Goal: Transaction & Acquisition: Purchase product/service

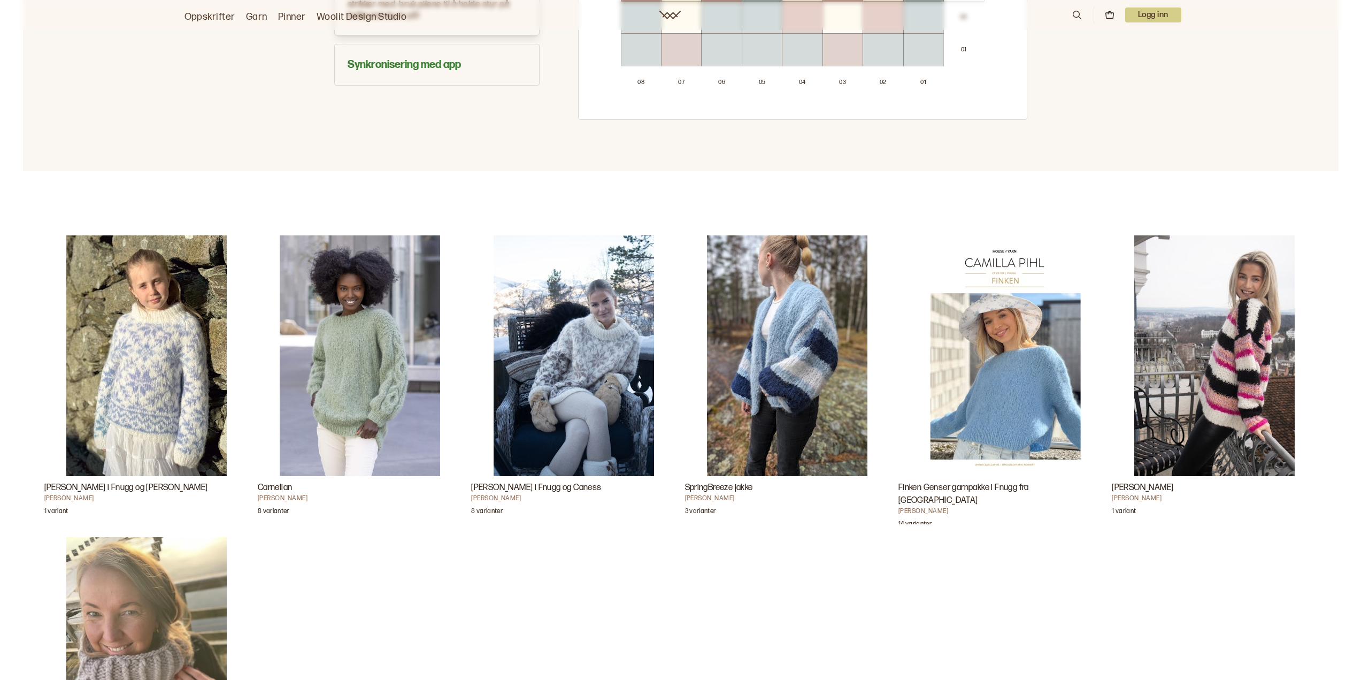
scroll to position [1070, 0]
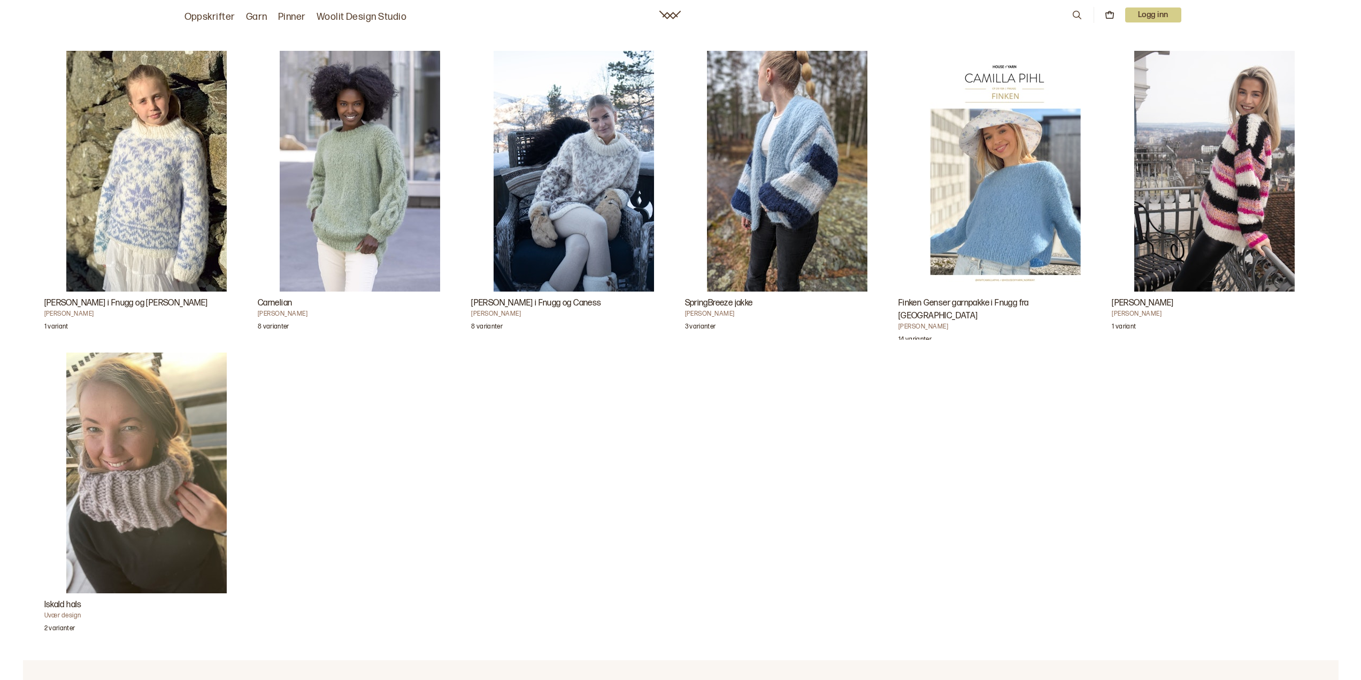
click at [212, 205] on img "Carly Barnegenser i Fnugg og Caness" at bounding box center [146, 171] width 160 height 241
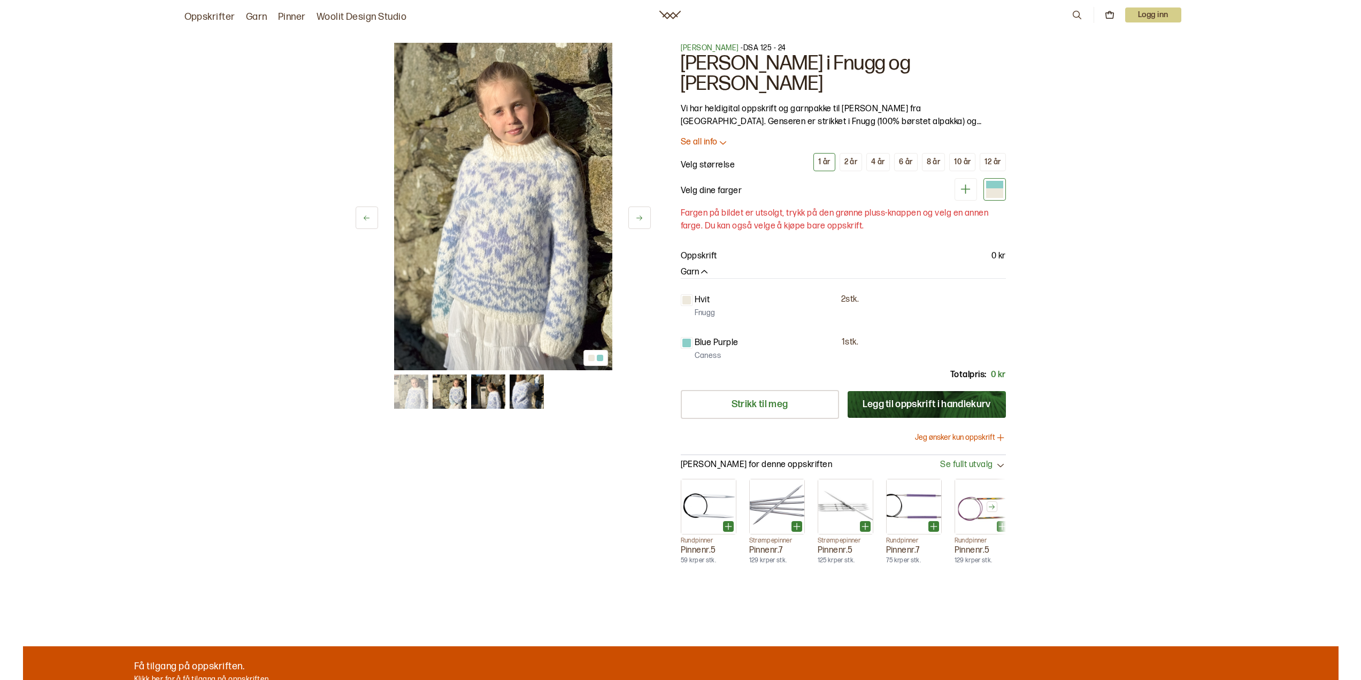
click at [994, 188] on div at bounding box center [994, 193] width 17 height 10
click at [911, 157] on div "6 år" at bounding box center [906, 162] width 14 height 10
click at [995, 188] on div at bounding box center [994, 193] width 17 height 10
click at [965, 185] on icon at bounding box center [966, 190] width 10 height 10
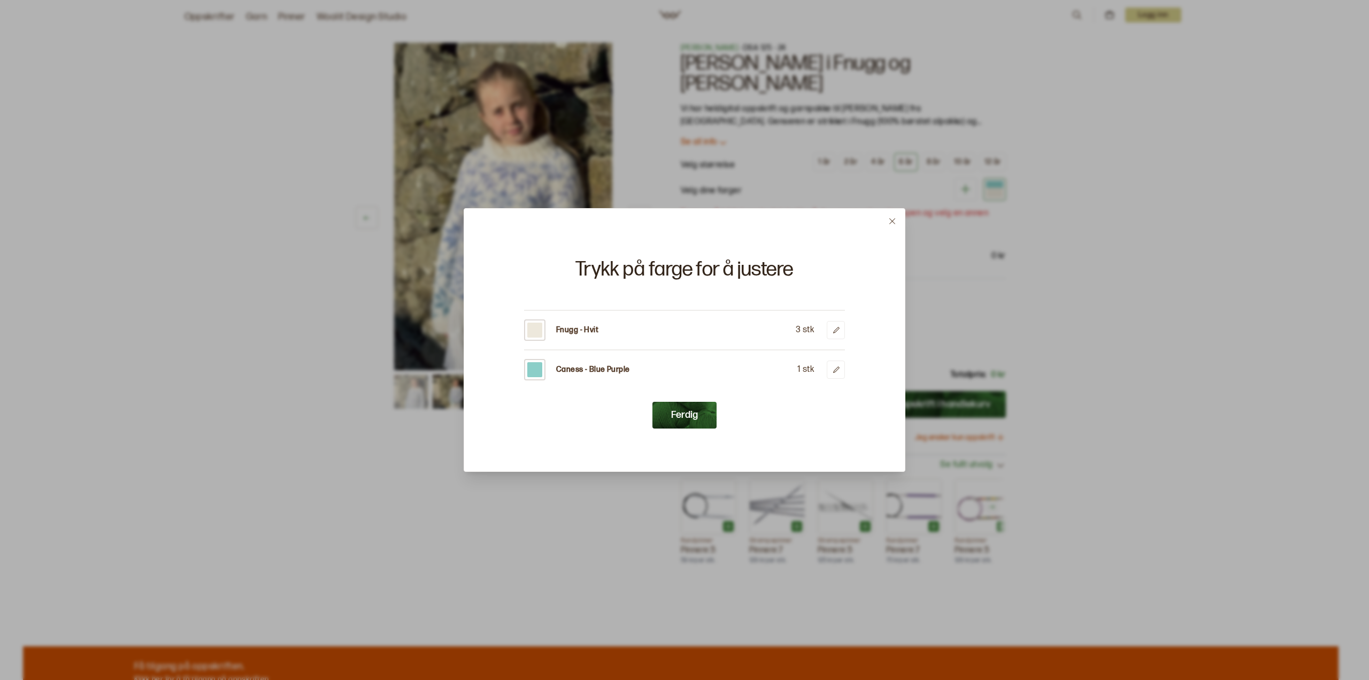
click at [606, 332] on div "Fnugg - Hvit 3 stk" at bounding box center [684, 329] width 321 height 21
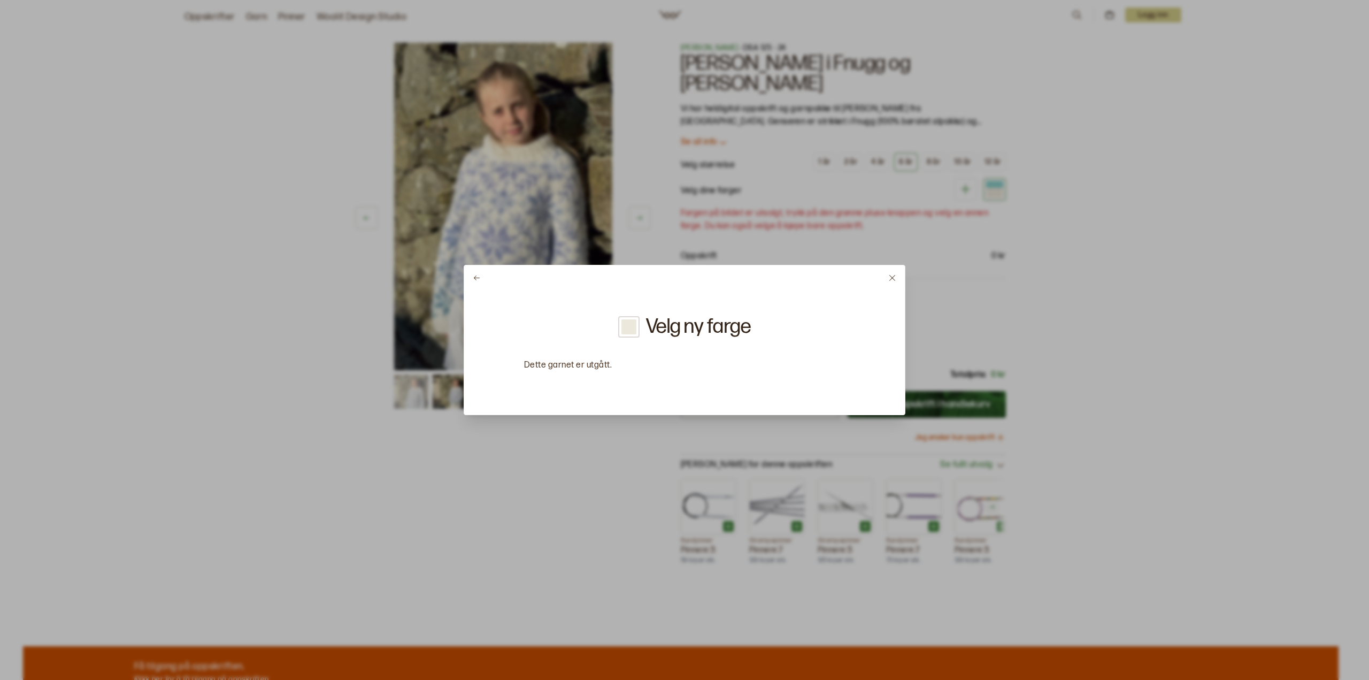
click at [587, 329] on div "Velg ny farge Dette garnet er utgått." at bounding box center [684, 344] width 321 height 56
click at [890, 278] on icon at bounding box center [892, 278] width 8 height 8
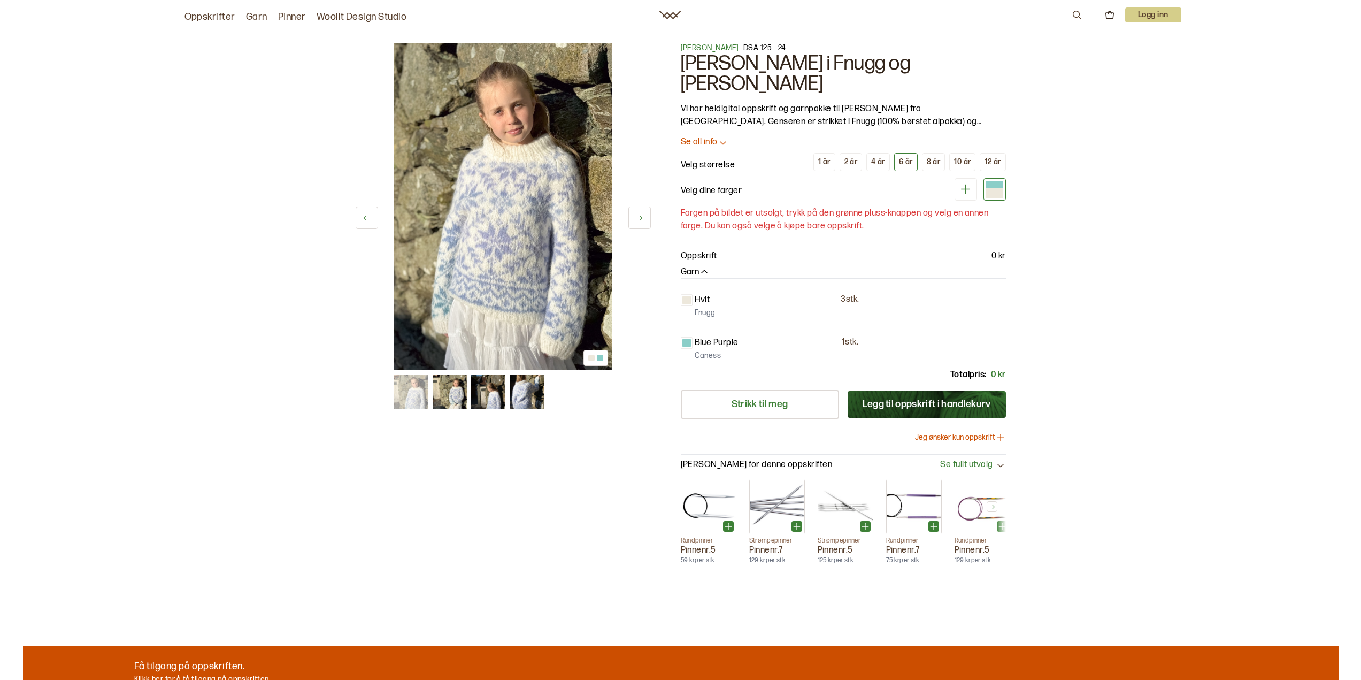
click at [700, 294] on p "Hvit" at bounding box center [703, 300] width 16 height 13
click at [689, 296] on div at bounding box center [687, 300] width 9 height 9
click at [967, 178] on button at bounding box center [966, 189] width 22 height 22
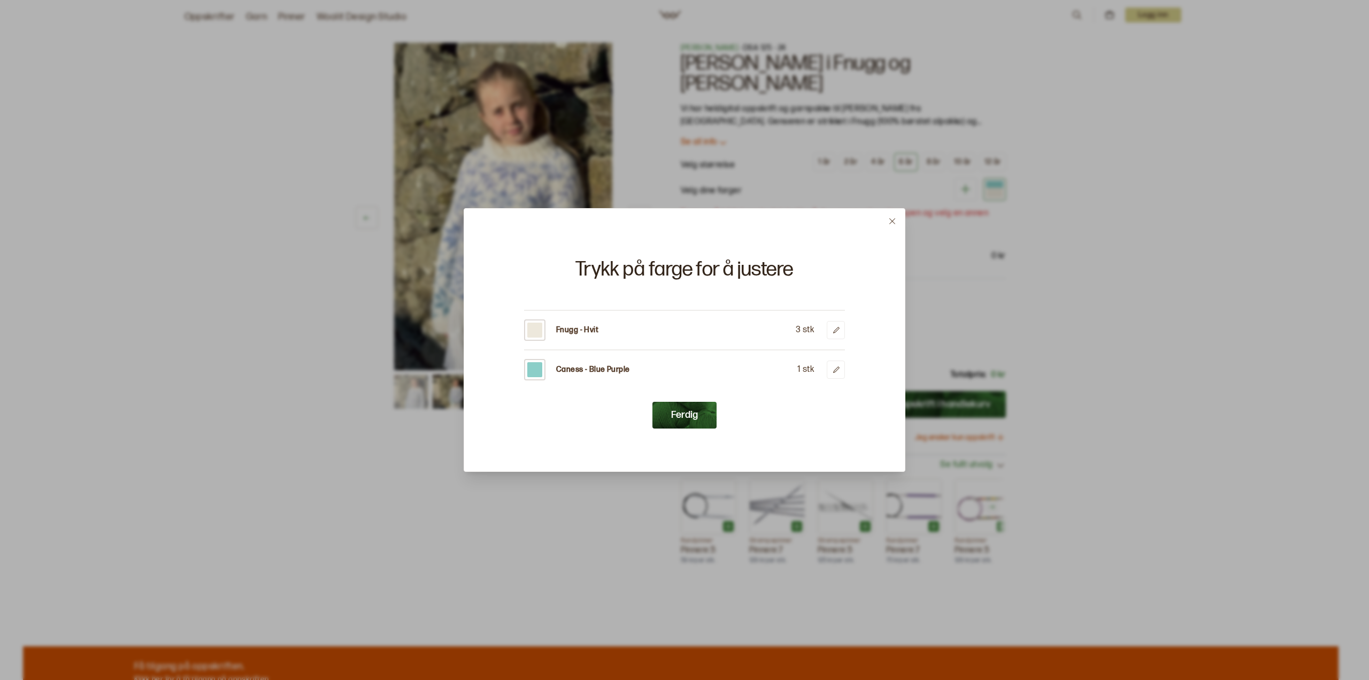
click at [532, 330] on div at bounding box center [534, 330] width 15 height 15
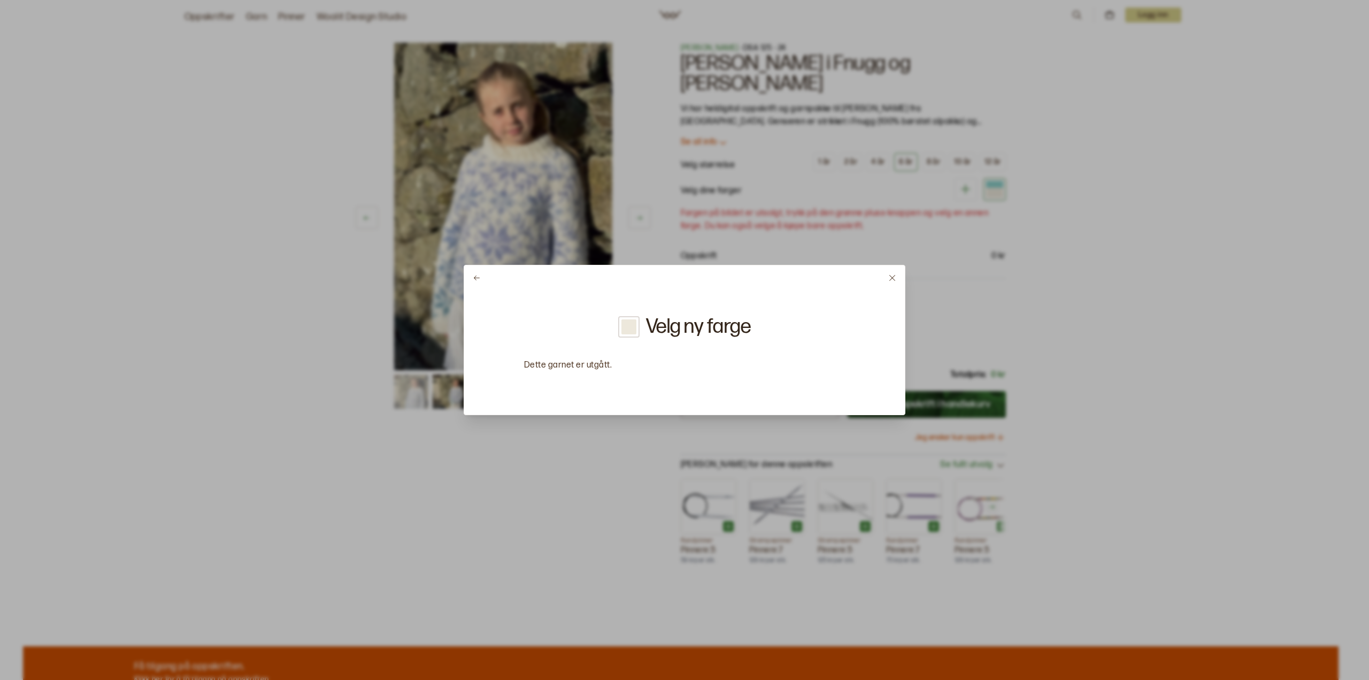
click at [672, 332] on h2 "Velg ny farge" at bounding box center [698, 327] width 105 height 20
click at [622, 327] on div at bounding box center [629, 326] width 15 height 15
click at [476, 279] on icon at bounding box center [477, 278] width 8 height 8
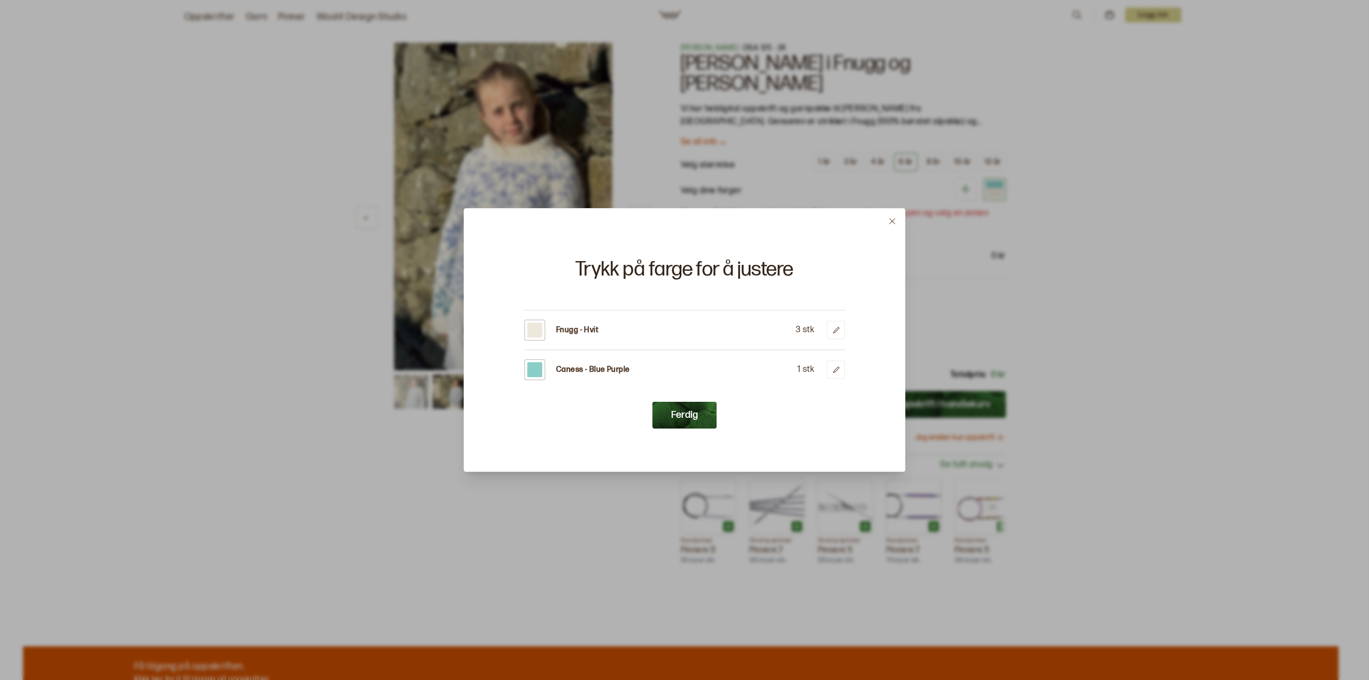
click at [833, 328] on icon at bounding box center [836, 330] width 8 height 8
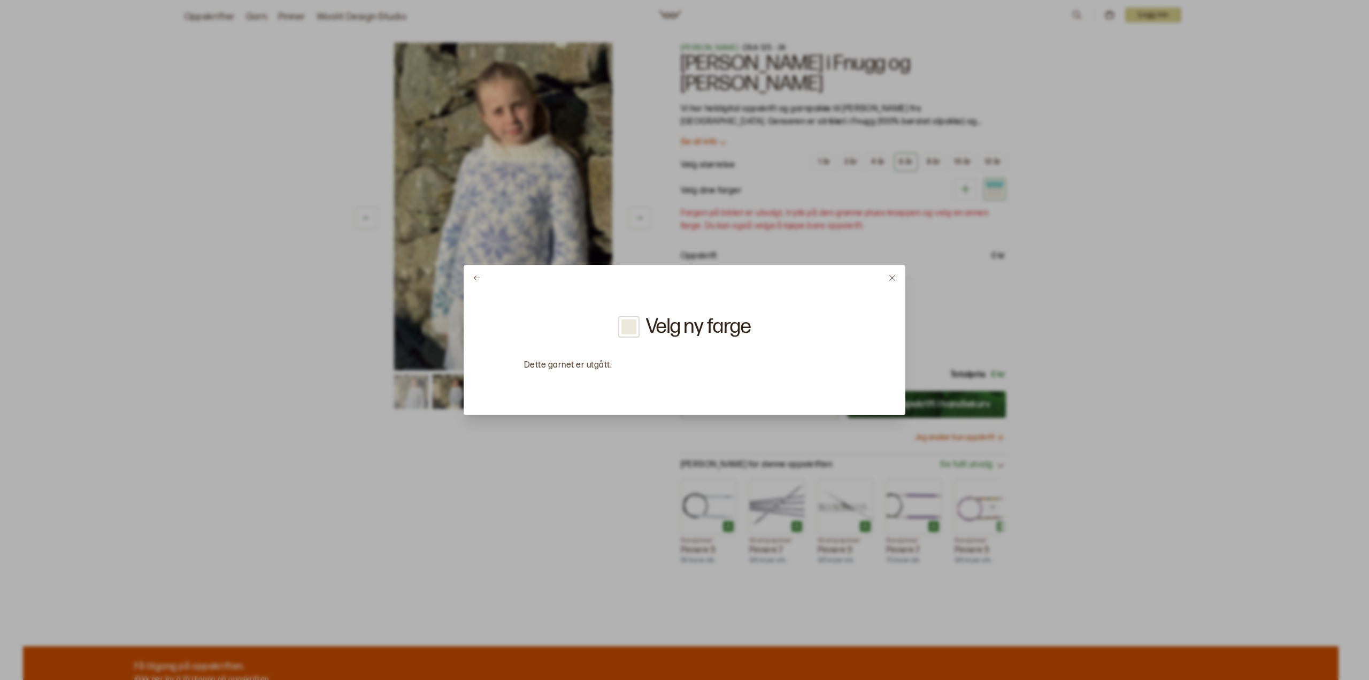
click at [676, 326] on h2 "Velg ny farge" at bounding box center [698, 327] width 105 height 20
click at [622, 327] on div at bounding box center [629, 326] width 15 height 15
click at [476, 278] on icon at bounding box center [477, 277] width 6 height 5
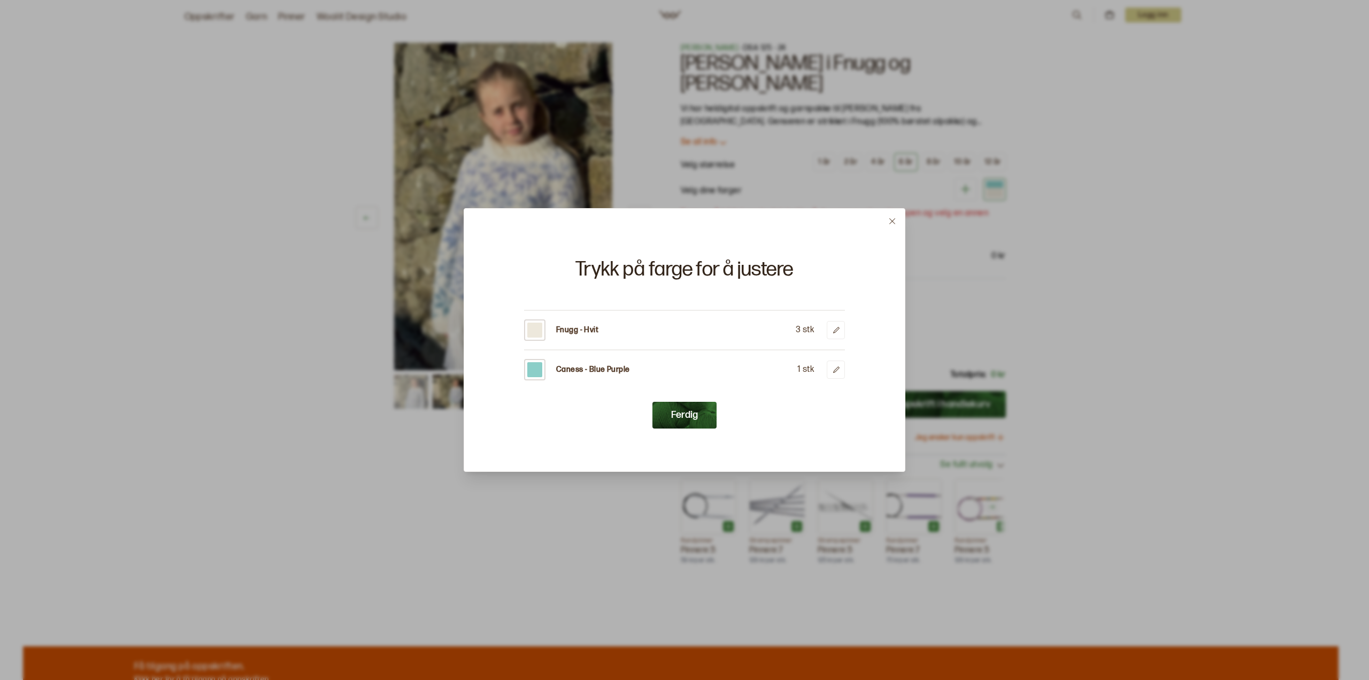
click at [891, 224] on icon at bounding box center [892, 221] width 8 height 8
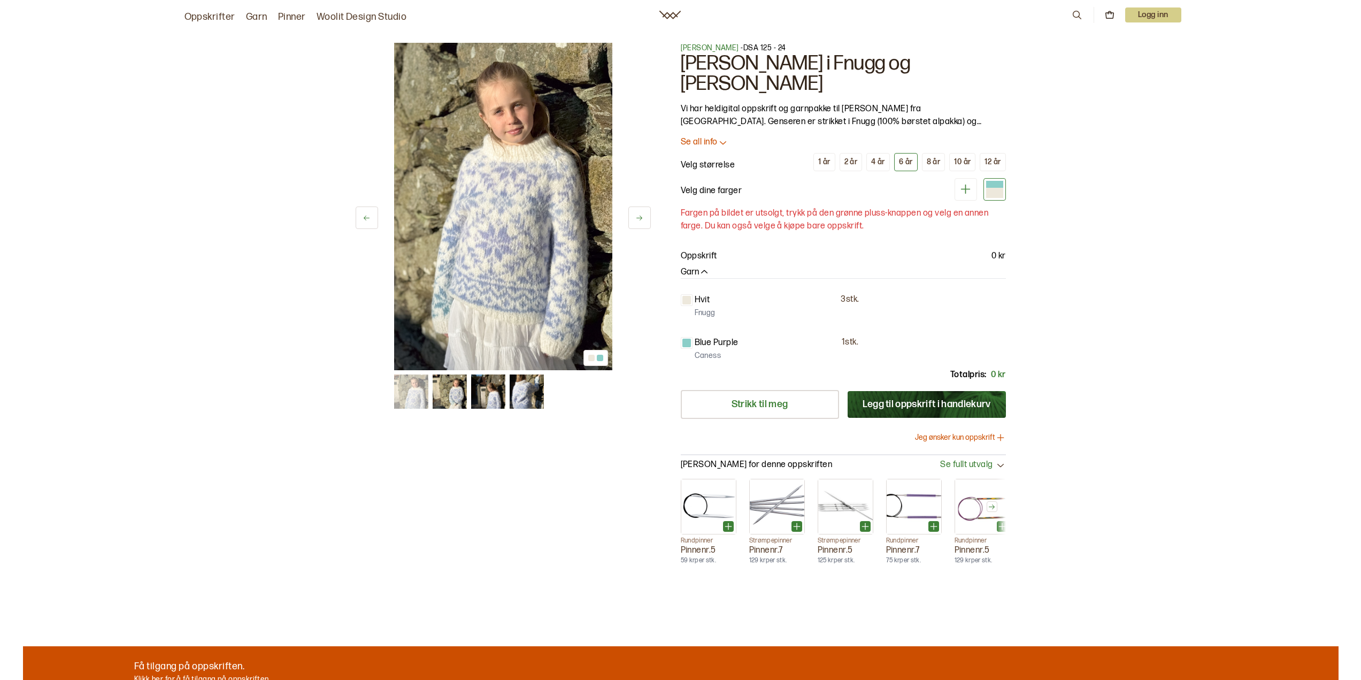
click at [707, 308] on p "Fnugg" at bounding box center [705, 313] width 21 height 11
click at [685, 296] on div at bounding box center [687, 300] width 9 height 9
click at [698, 336] on p "Blue Purple" at bounding box center [717, 342] width 44 height 13
click at [679, 319] on div "1 av 4 1 av 4 [PERSON_NAME] - DSA 125 - 24 [PERSON_NAME] i [PERSON_NAME] og Can…" at bounding box center [681, 307] width 685 height 573
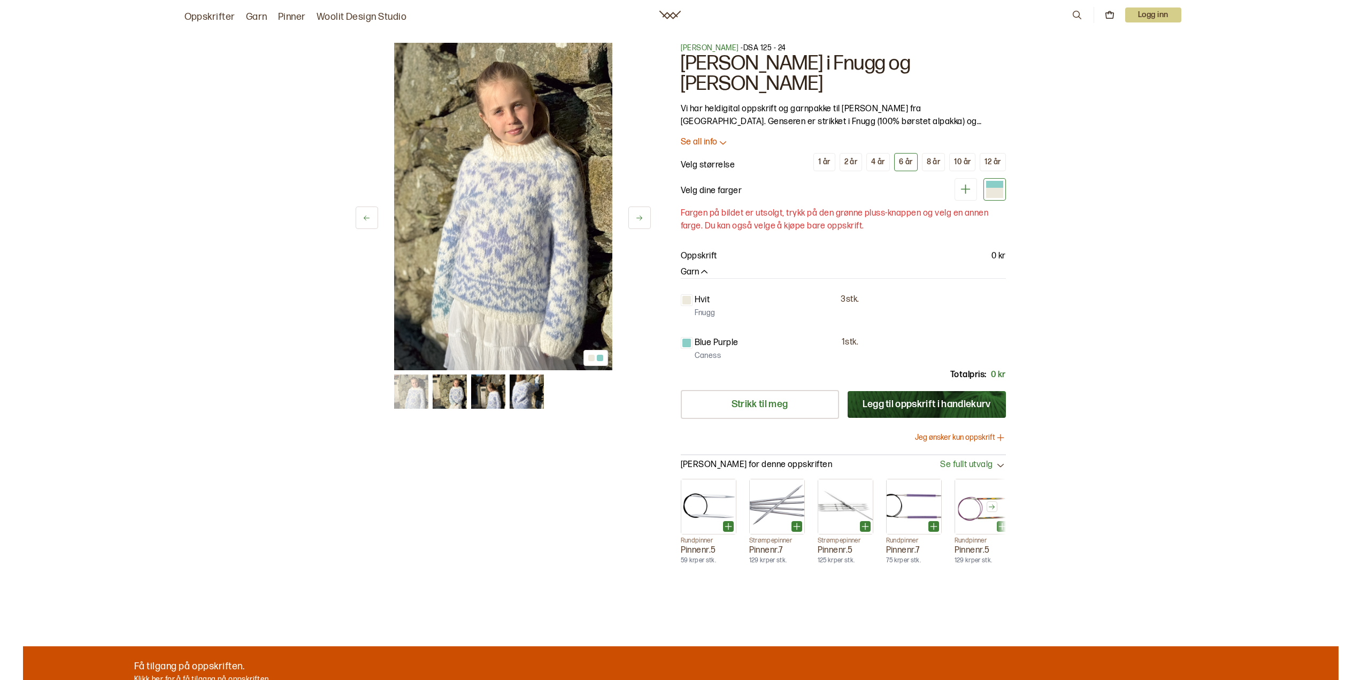
drag, startPoint x: 993, startPoint y: 177, endPoint x: 984, endPoint y: 174, distance: 9.0
click at [993, 188] on div at bounding box center [994, 193] width 17 height 10
click at [960, 182] on icon at bounding box center [965, 188] width 13 height 13
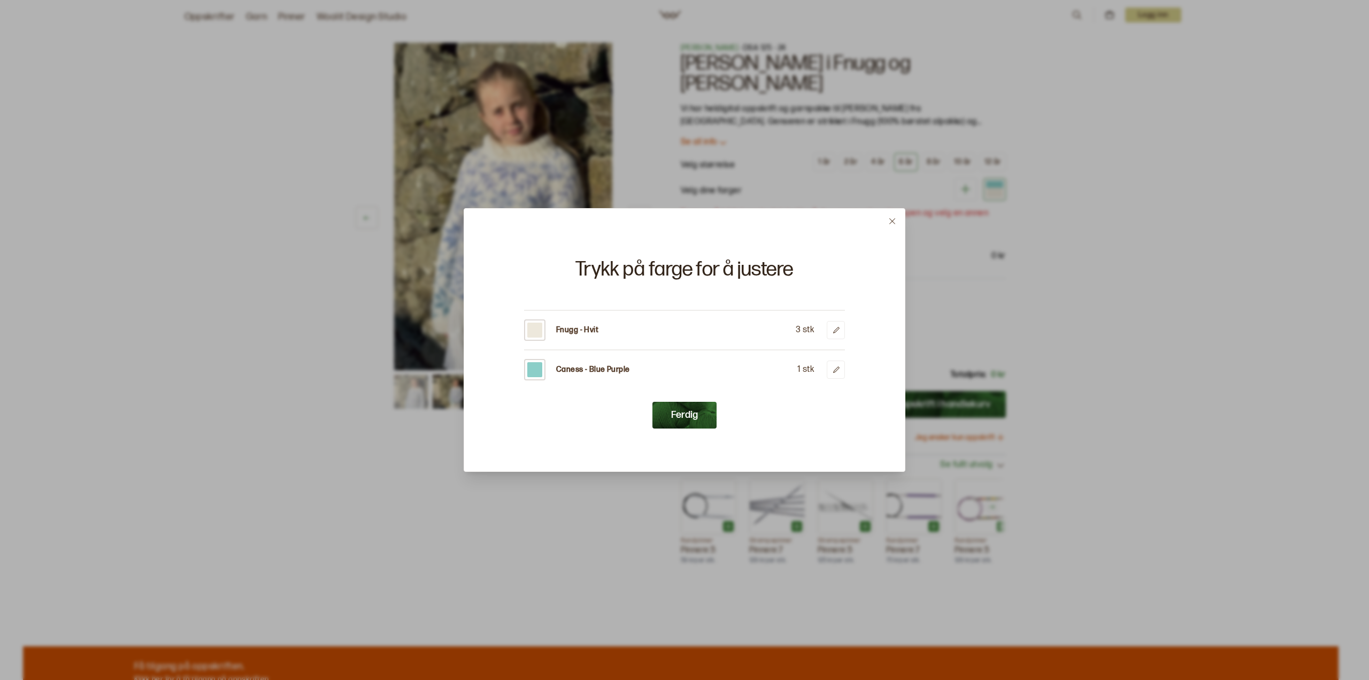
click at [539, 332] on div at bounding box center [534, 330] width 15 height 15
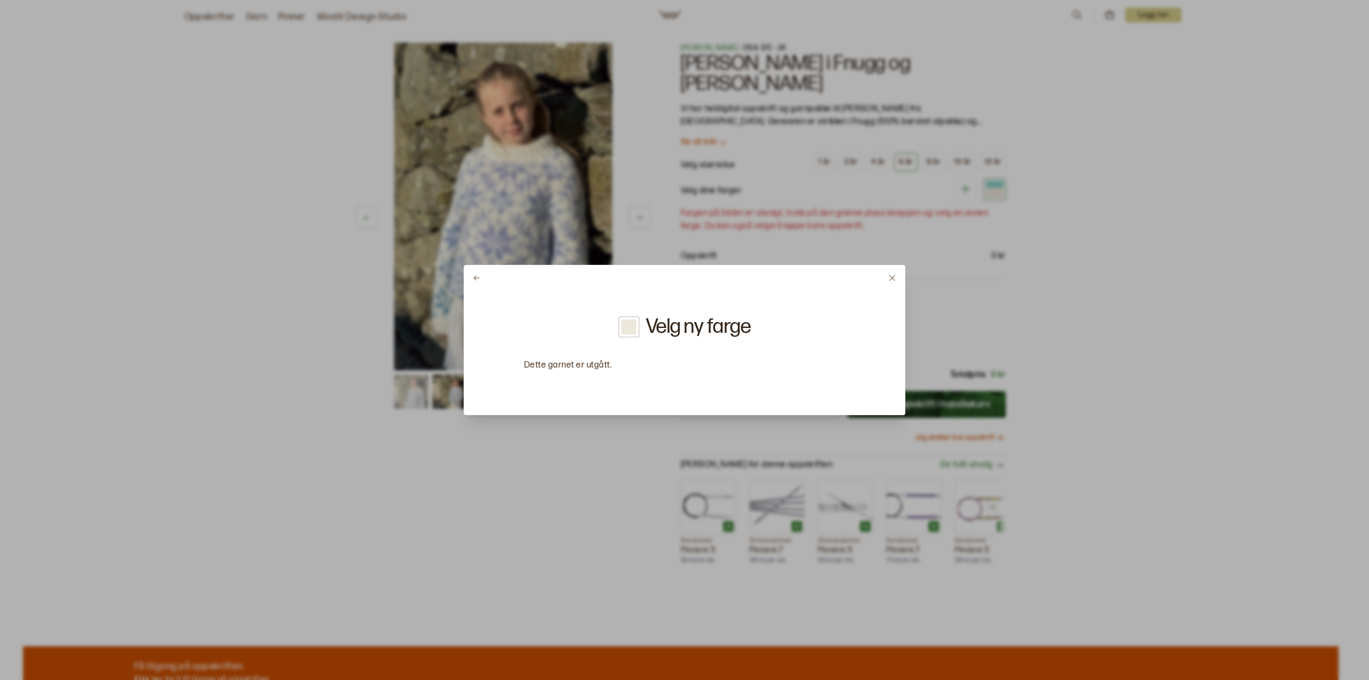
click at [633, 325] on div at bounding box center [629, 326] width 15 height 15
click at [675, 324] on h2 "Velg ny farge" at bounding box center [698, 327] width 105 height 20
click at [638, 325] on div at bounding box center [628, 326] width 21 height 21
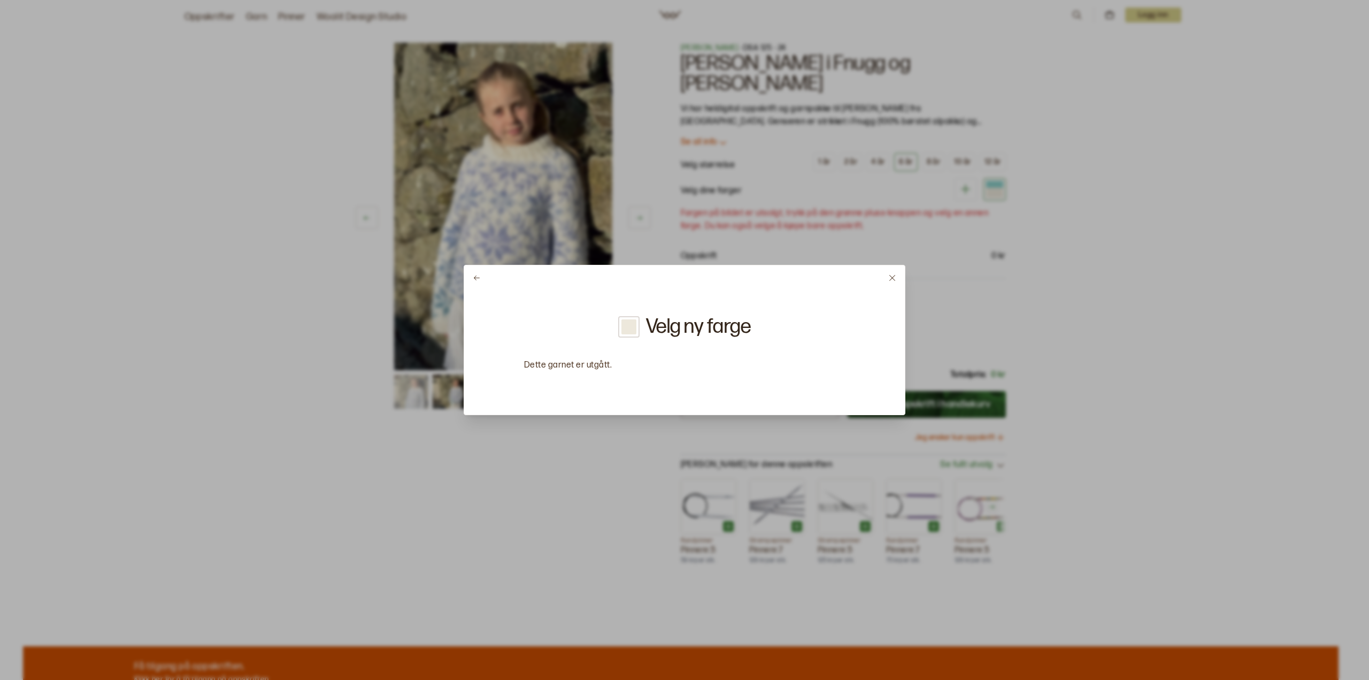
click at [890, 277] on icon at bounding box center [892, 278] width 8 height 8
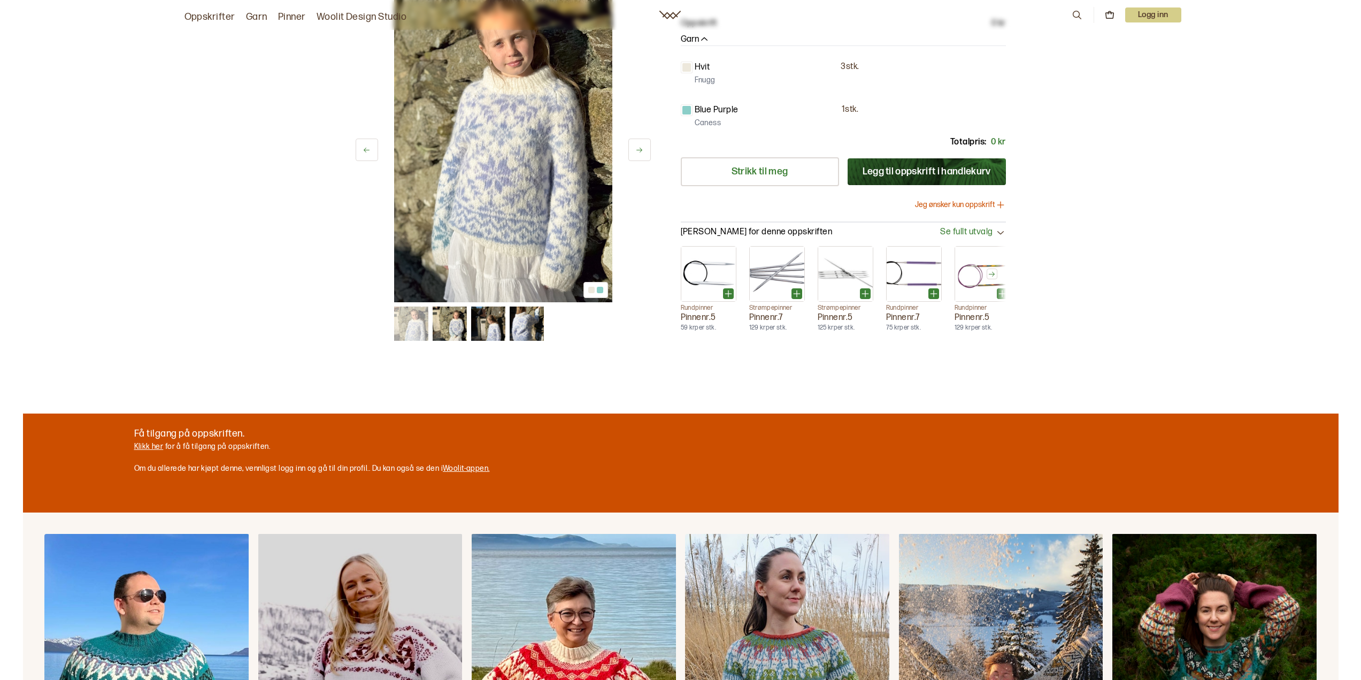
scroll to position [214, 0]
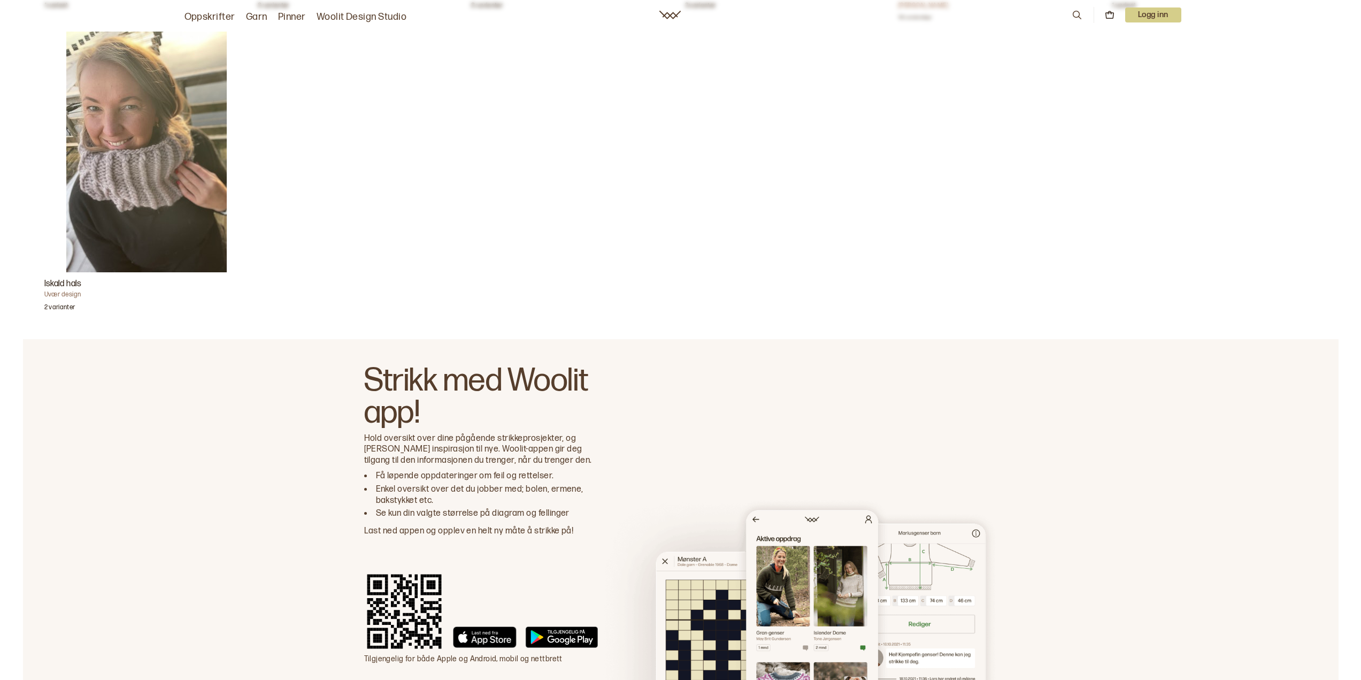
scroll to position [1636, 0]
